Goal: Task Accomplishment & Management: Manage account settings

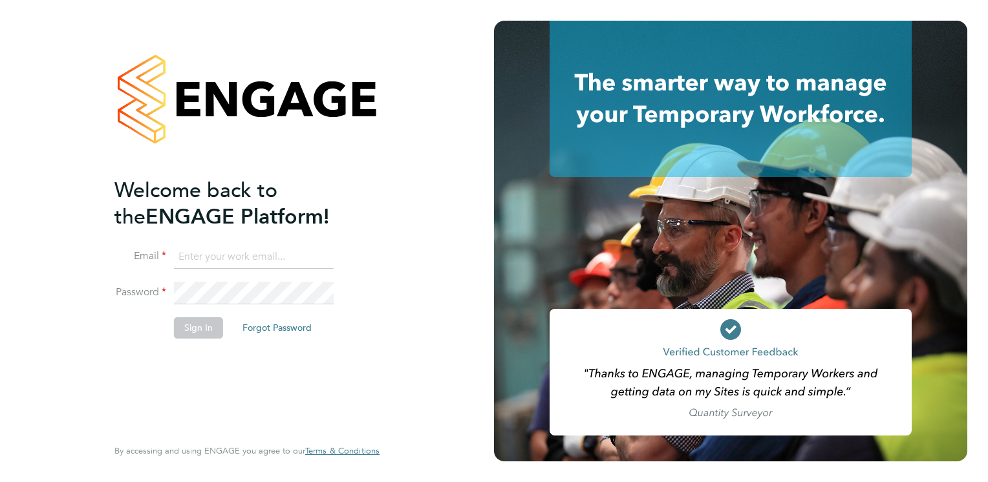
type input "geraldine.rice@torus.co.uk"
click at [193, 329] on button "Sign In" at bounding box center [198, 327] width 49 height 21
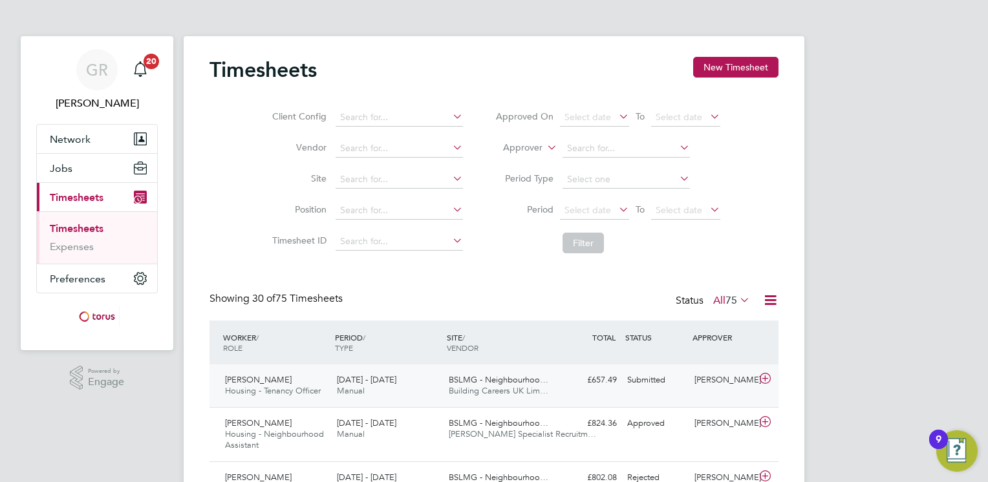
click at [765, 378] on icon at bounding box center [765, 379] width 16 height 10
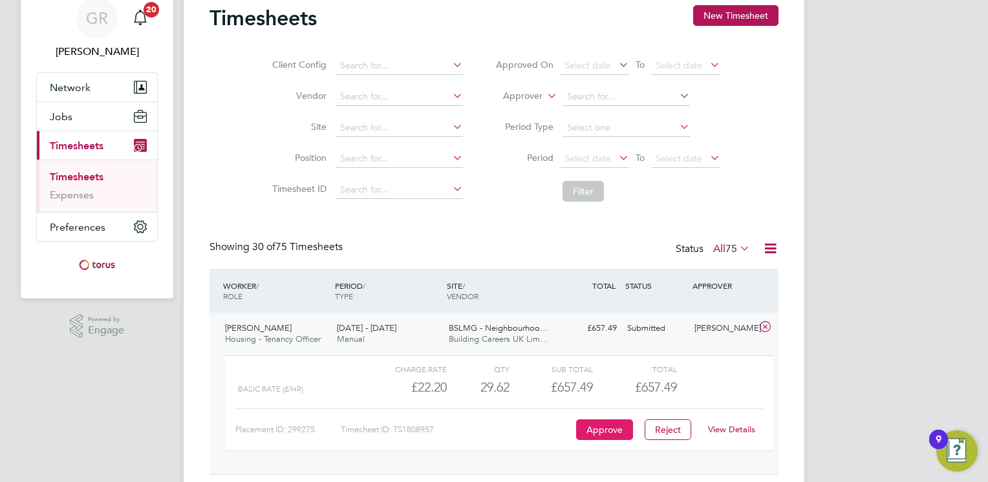
click at [596, 432] on button "Approve" at bounding box center [604, 430] width 57 height 21
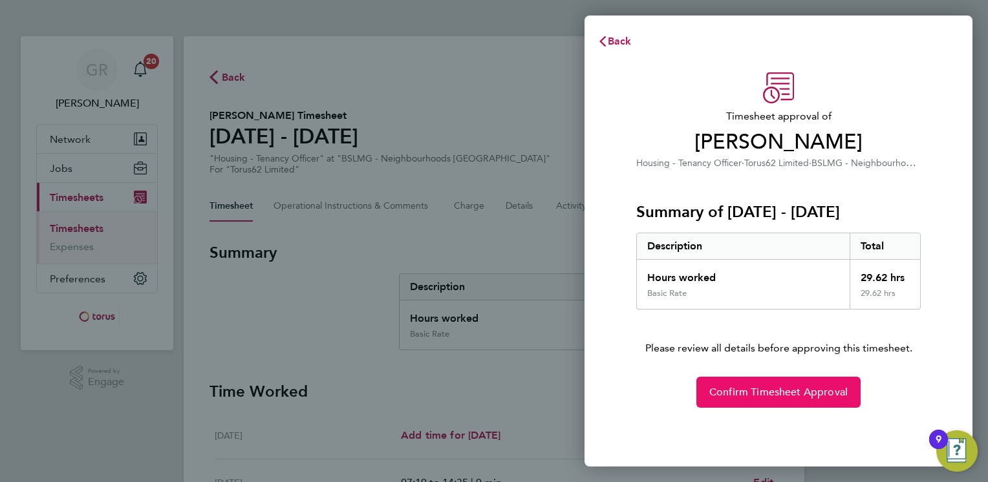
click at [760, 396] on span "Confirm Timesheet Approval" at bounding box center [778, 392] width 138 height 13
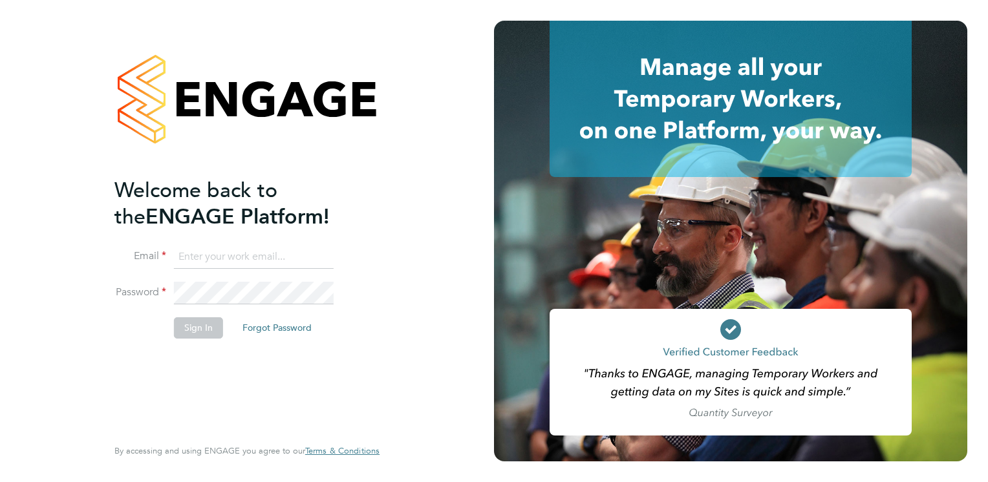
type input "geraldine.rice@torus.co.uk"
click at [197, 328] on button "Sign In" at bounding box center [198, 327] width 49 height 21
type input "geraldine.rice@torus.co.uk"
click at [200, 329] on button "Sign In" at bounding box center [198, 327] width 49 height 21
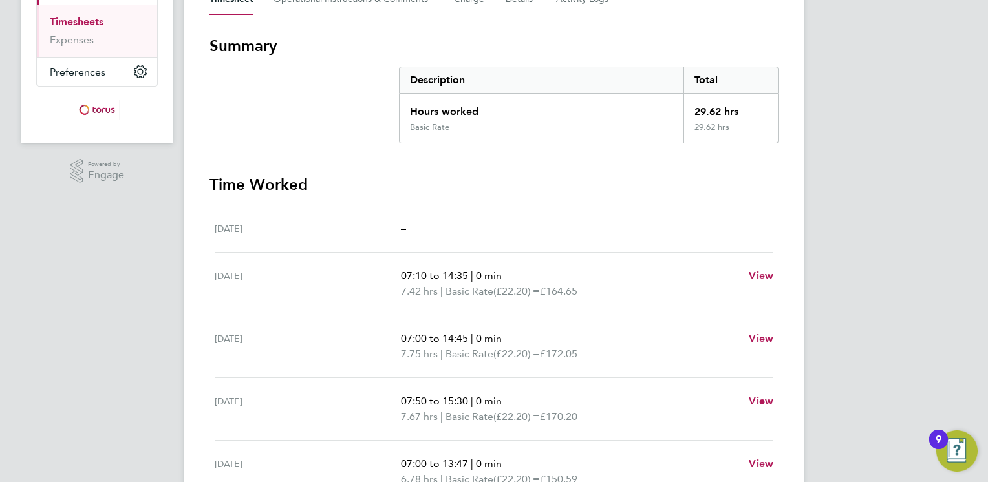
scroll to position [233, 0]
